Goal: Information Seeking & Learning: Stay updated

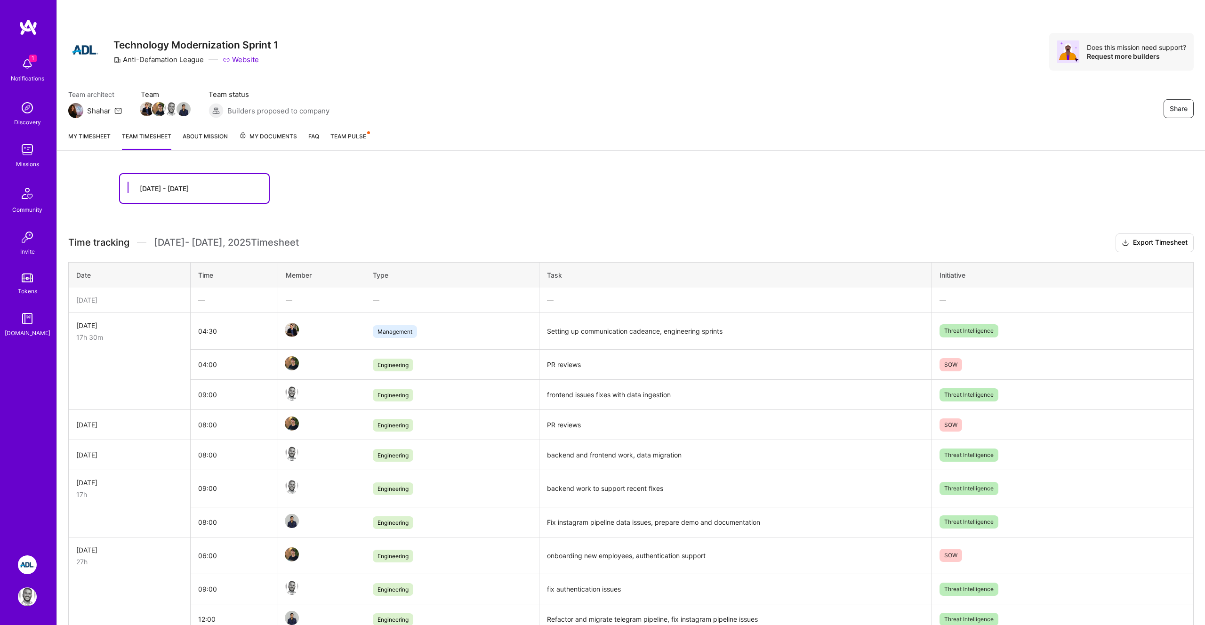
scroll to position [386, 0]
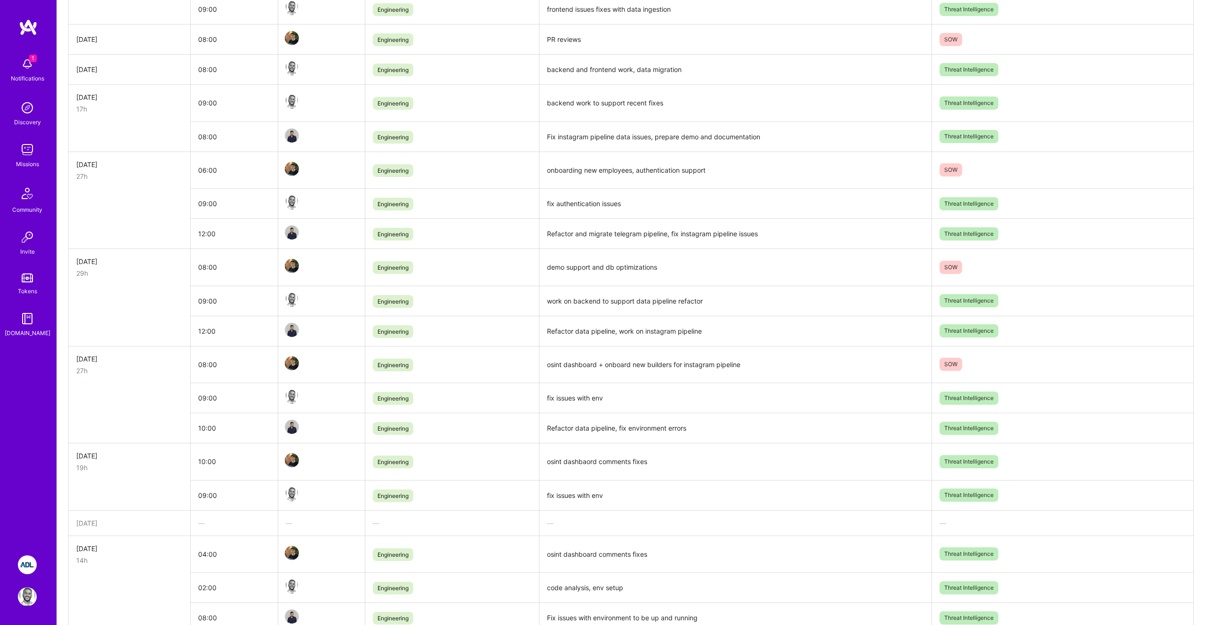
click at [37, 72] on div "1 Notifications" at bounding box center [27, 69] width 58 height 32
click at [338, 202] on div "1 1 Notifications Discovery Missions Community Invite Tokens [DOMAIN_NAME] ADL:…" at bounding box center [602, 330] width 1205 height 1433
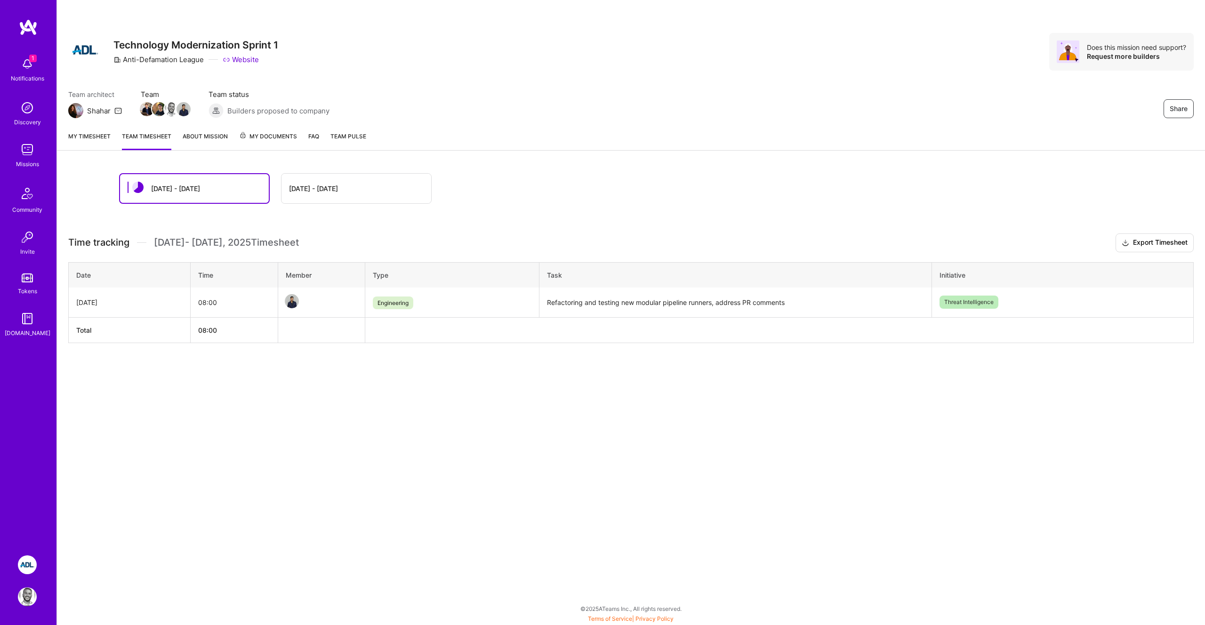
click at [24, 65] on img at bounding box center [27, 64] width 19 height 19
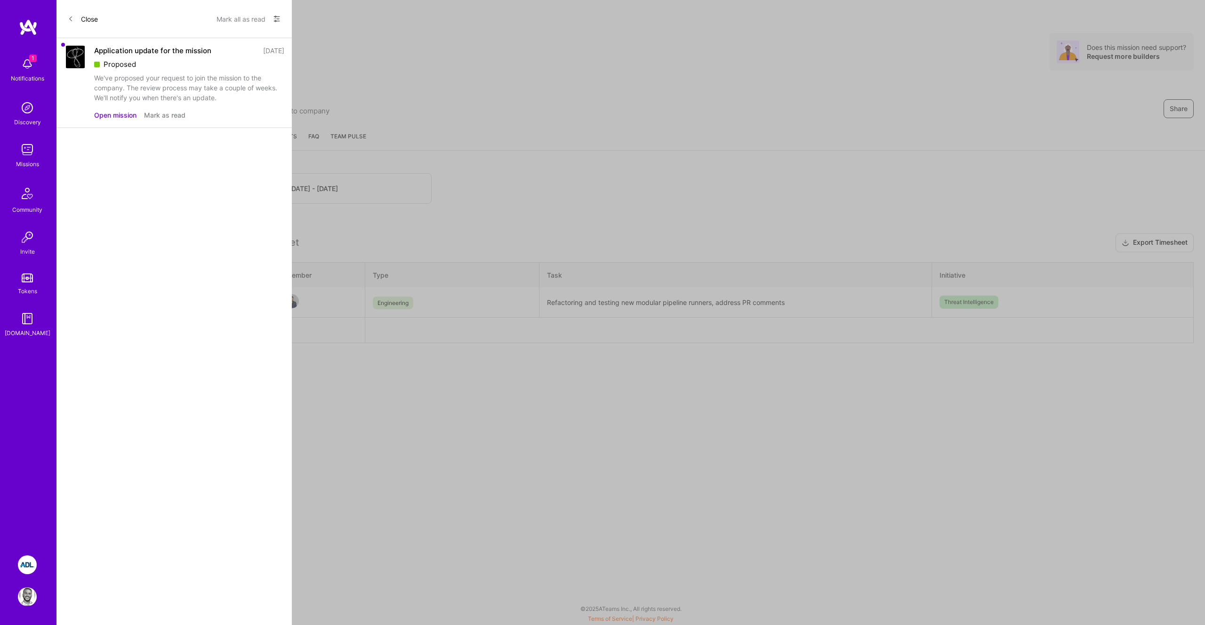
click at [122, 165] on div "Close Mark all as read Show all notifications Show unread notifications only Ap…" at bounding box center [174, 312] width 235 height 625
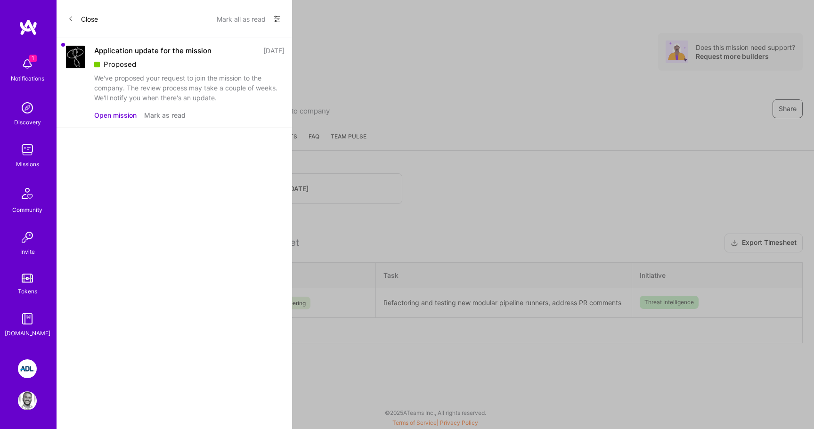
click at [30, 56] on div "1 Notifications Discovery Missions Community Invite Tokens [DOMAIN_NAME]" at bounding box center [28, 195] width 57 height 285
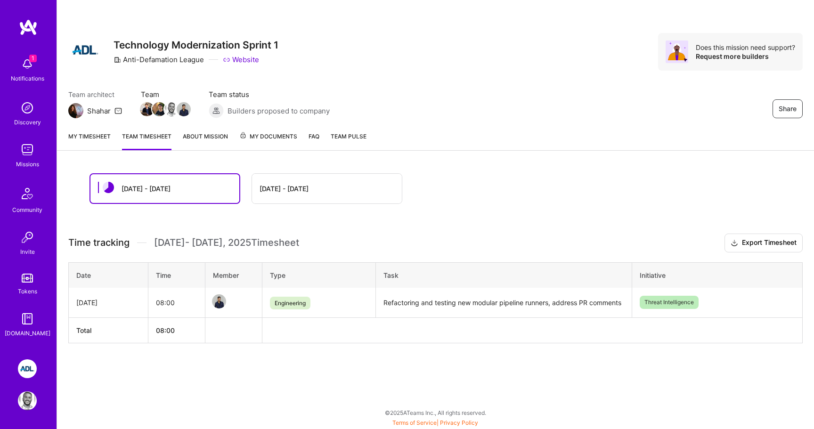
click at [23, 65] on img at bounding box center [27, 64] width 19 height 19
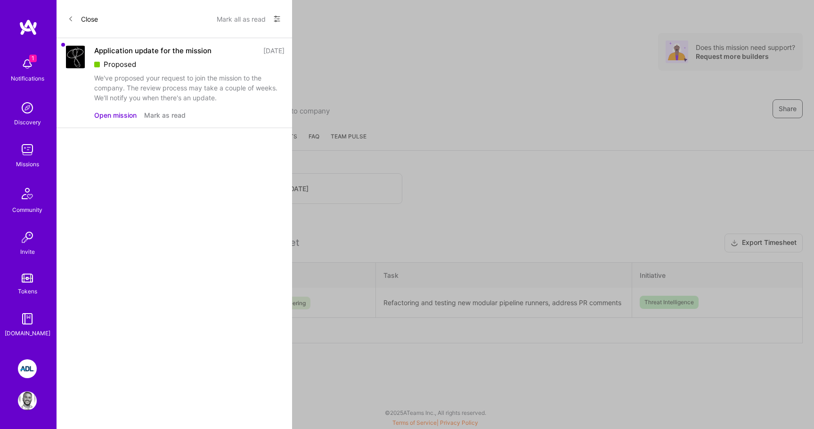
click at [350, 100] on div "1 1 Notifications Discovery Missions Community Invite Tokens [DOMAIN_NAME] ADL:…" at bounding box center [407, 212] width 814 height 424
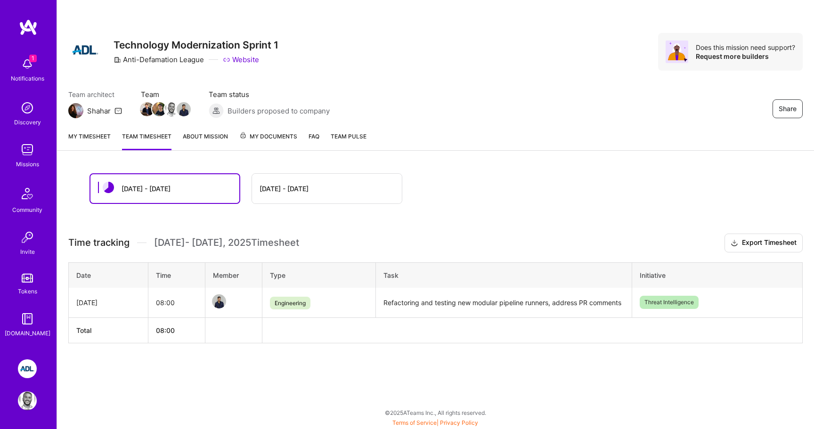
click at [523, 14] on div "Share Technology Modernization Sprint 1 Anti-Defamation League Website Does thi…" at bounding box center [435, 62] width 757 height 124
click at [24, 77] on div "Notifications" at bounding box center [27, 78] width 33 height 10
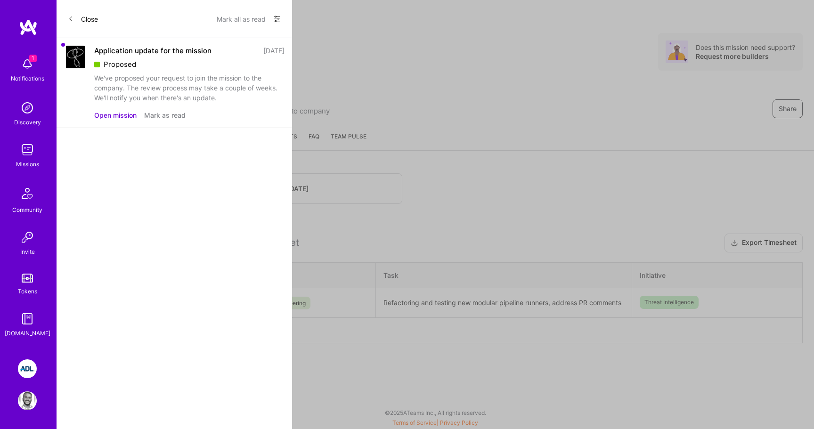
click at [276, 66] on div "Proposed" at bounding box center [189, 64] width 190 height 10
click at [361, 66] on div "1 1 Notifications Discovery Missions Community Invite Tokens [DOMAIN_NAME] ADL:…" at bounding box center [407, 212] width 814 height 424
